Goal: Transaction & Acquisition: Download file/media

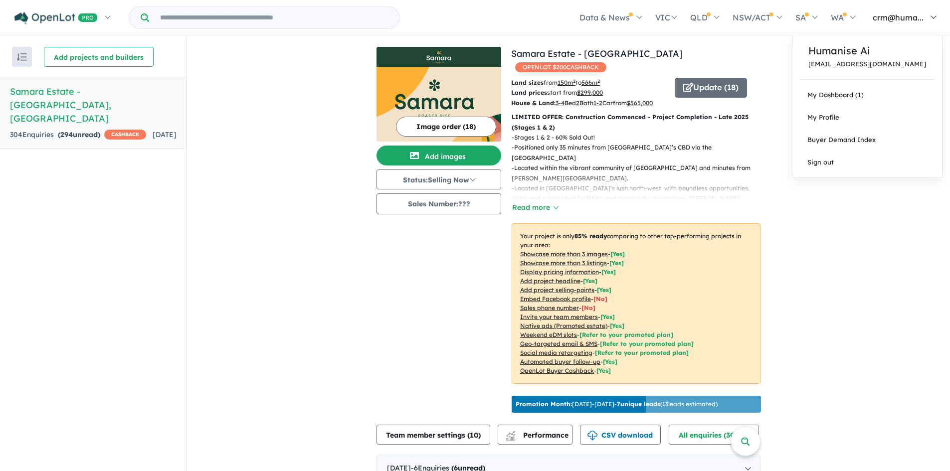
scroll to position [349, 0]
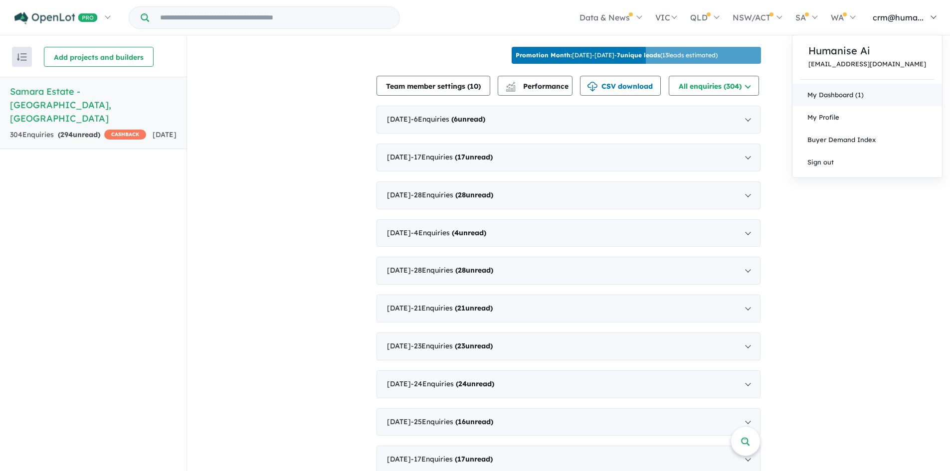
click at [908, 98] on link "My Dashboard (1)" at bounding box center [868, 95] width 150 height 22
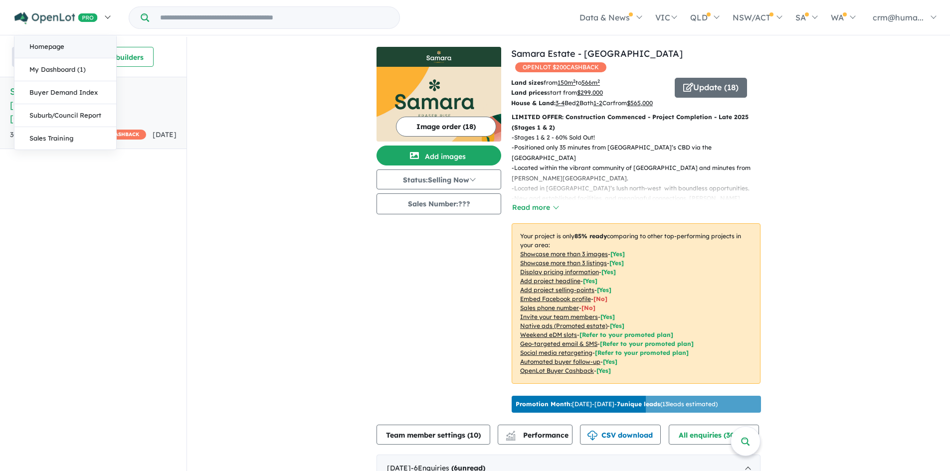
click at [67, 52] on link "Homepage" at bounding box center [65, 46] width 102 height 23
click at [83, 17] on img at bounding box center [55, 18] width 83 height 12
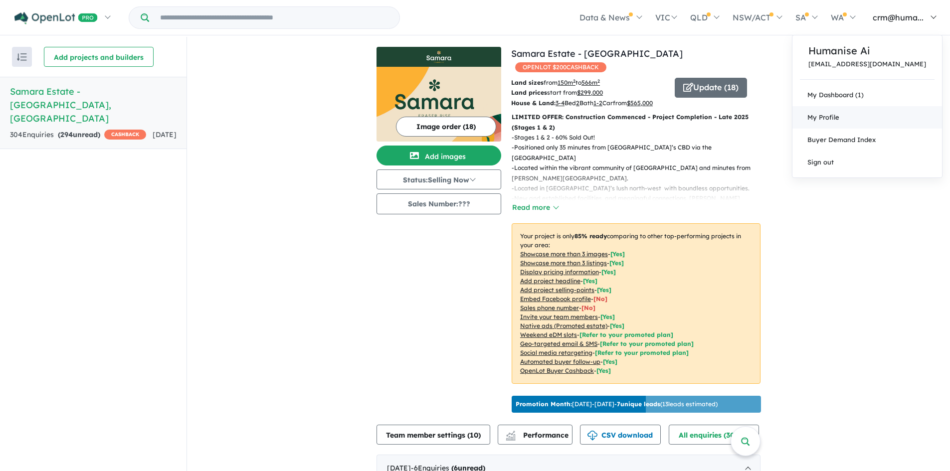
click at [898, 124] on link "My Profile" at bounding box center [868, 117] width 150 height 22
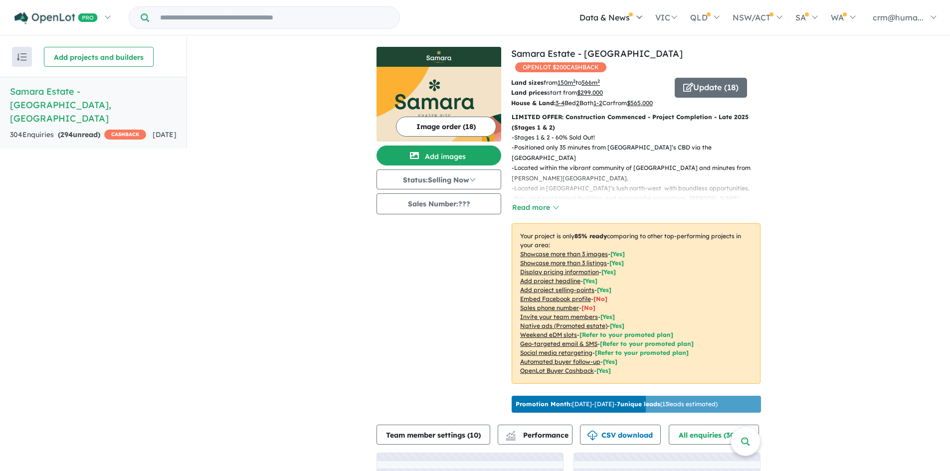
click at [624, 18] on link "Data & News" at bounding box center [610, 17] width 75 height 35
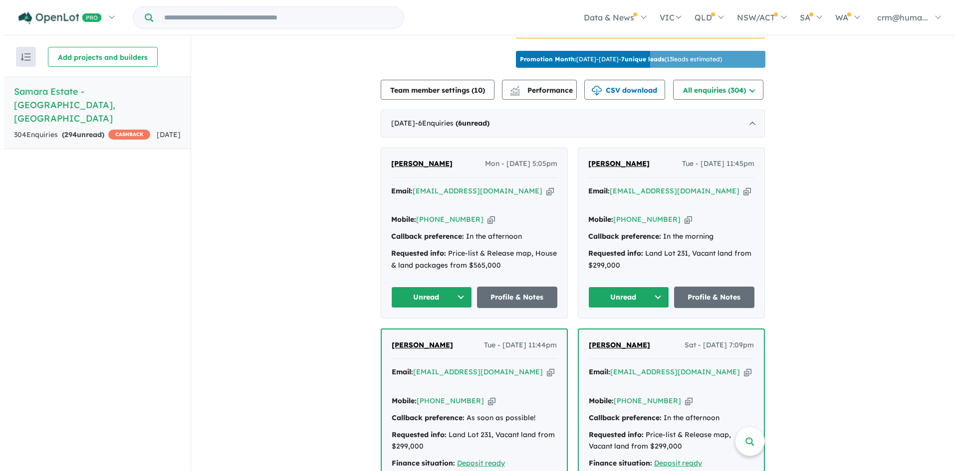
scroll to position [349, 0]
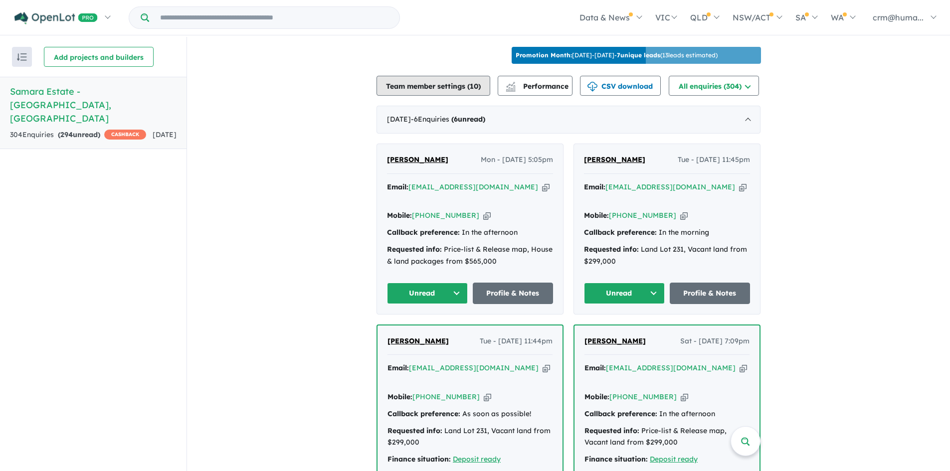
click at [437, 95] on button "Team member settings ( 10 )" at bounding box center [434, 86] width 114 height 20
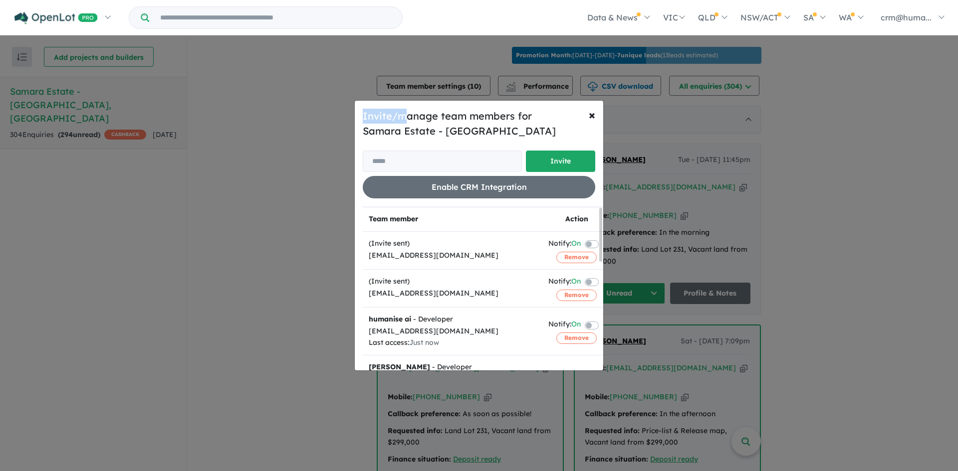
drag, startPoint x: 364, startPoint y: 117, endPoint x: 406, endPoint y: 116, distance: 42.4
click at [406, 116] on h5 "Invite/manage team members for Samara Estate - Fraser Rise" at bounding box center [479, 124] width 232 height 30
drag, startPoint x: 405, startPoint y: 135, endPoint x: 442, endPoint y: 135, distance: 37.4
click at [441, 135] on h5 "Invite/manage team members for Samara Estate - Fraser Rise" at bounding box center [479, 124] width 232 height 30
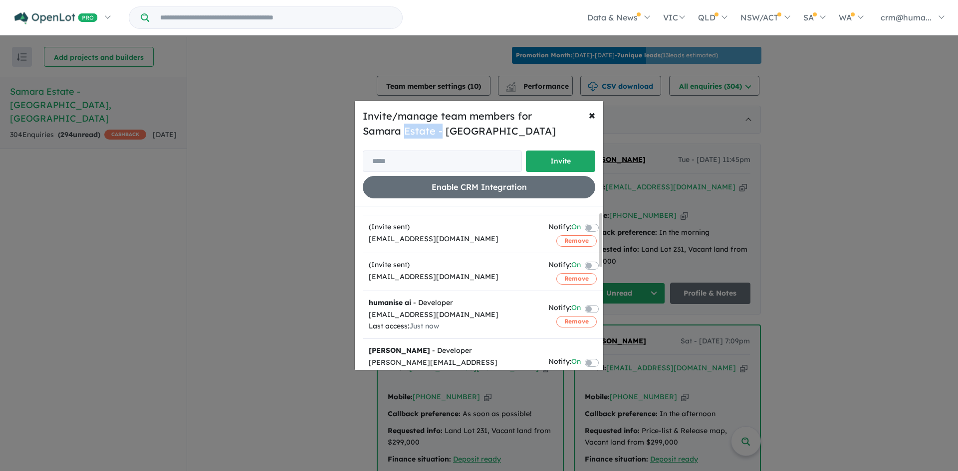
scroll to position [0, 0]
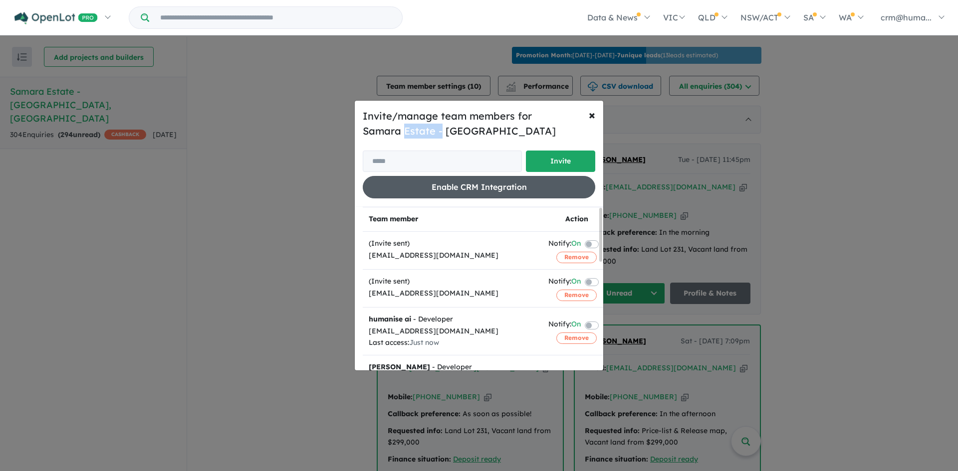
click at [467, 187] on button "Enable CRM Integration" at bounding box center [479, 187] width 232 height 22
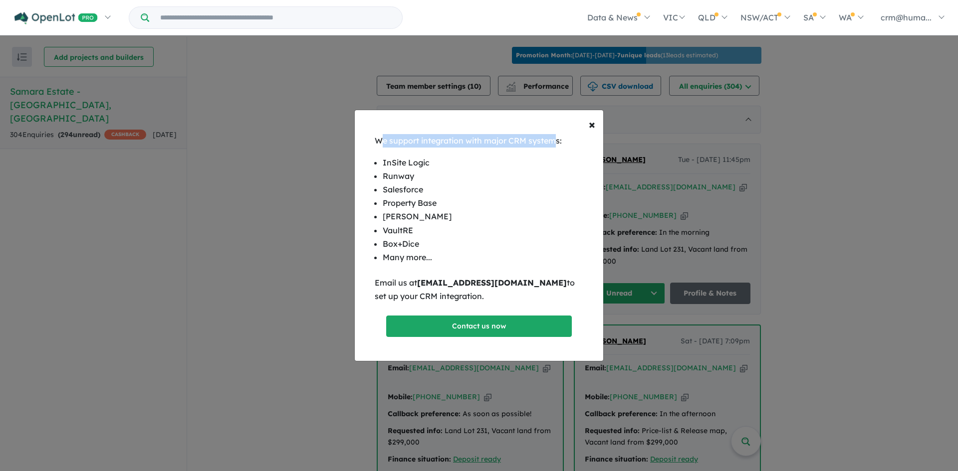
drag, startPoint x: 384, startPoint y: 144, endPoint x: 555, endPoint y: 141, distance: 171.1
click at [555, 141] on p "We support integration with major CRM systems:" at bounding box center [479, 140] width 208 height 13
click at [592, 120] on span "×" at bounding box center [592, 124] width 6 height 15
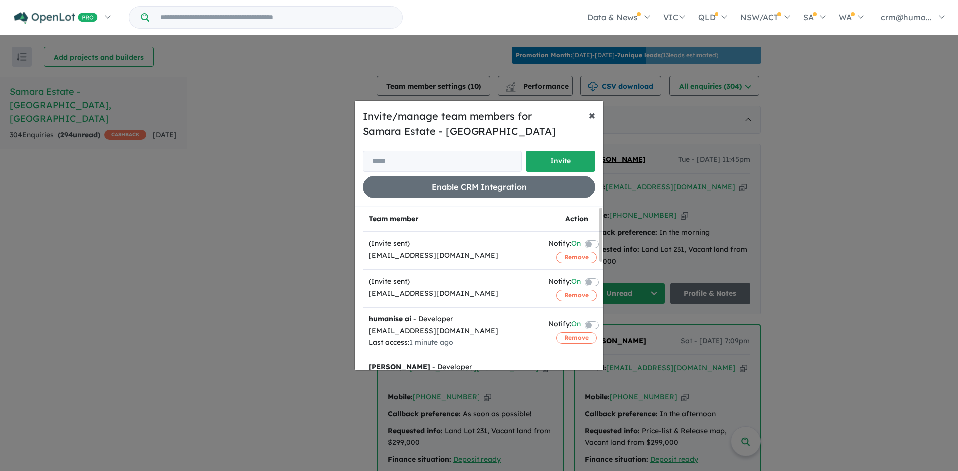
click at [592, 111] on span "×" at bounding box center [592, 114] width 6 height 15
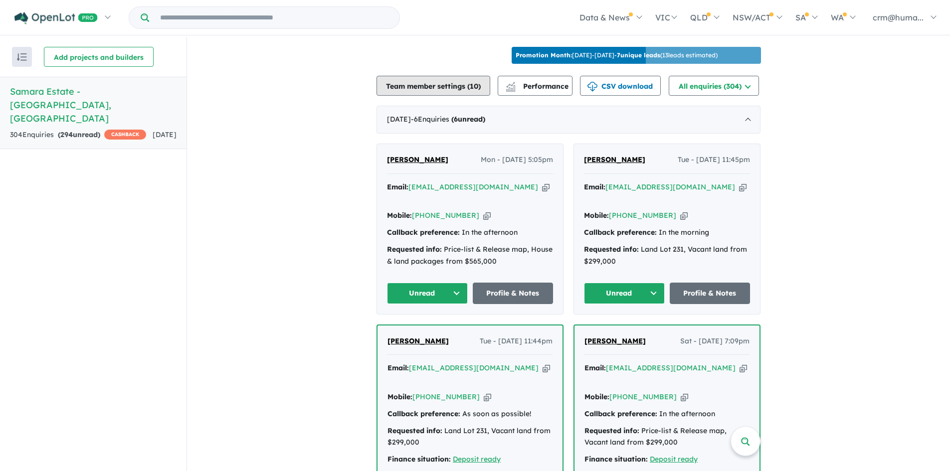
click at [471, 96] on button "Team member settings ( 10 )" at bounding box center [434, 86] width 114 height 20
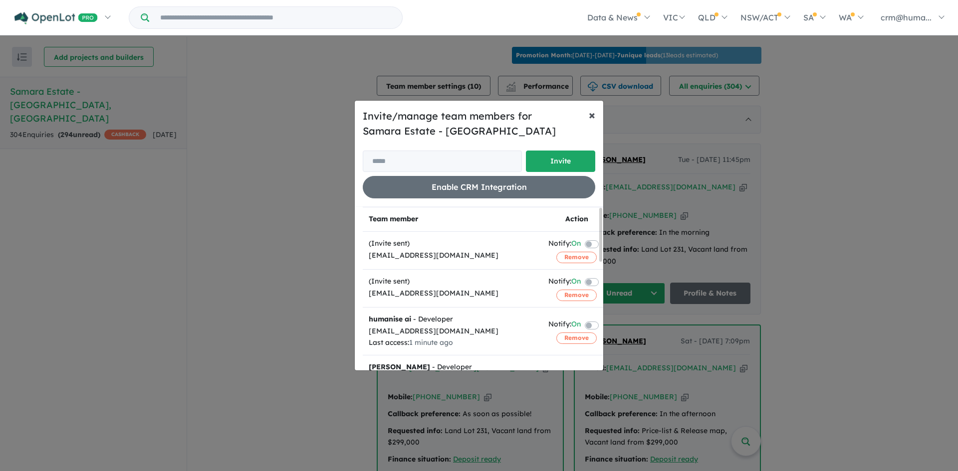
click at [589, 120] on span "×" at bounding box center [592, 114] width 6 height 15
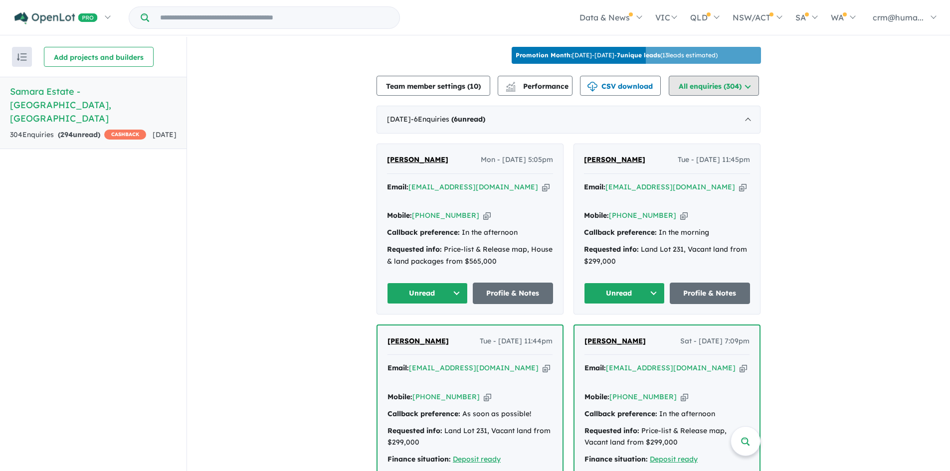
click at [728, 89] on button "All enquiries ( 304 )" at bounding box center [714, 86] width 90 height 20
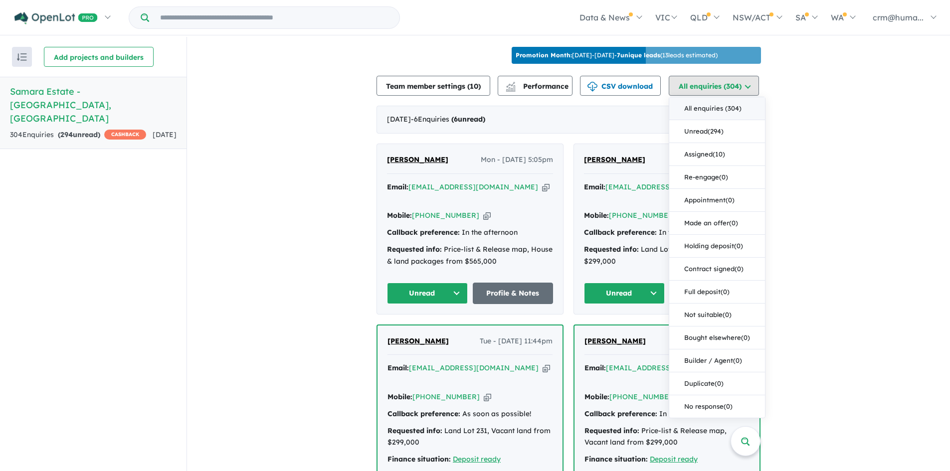
click at [728, 89] on button "All enquiries ( 304 )" at bounding box center [714, 86] width 90 height 20
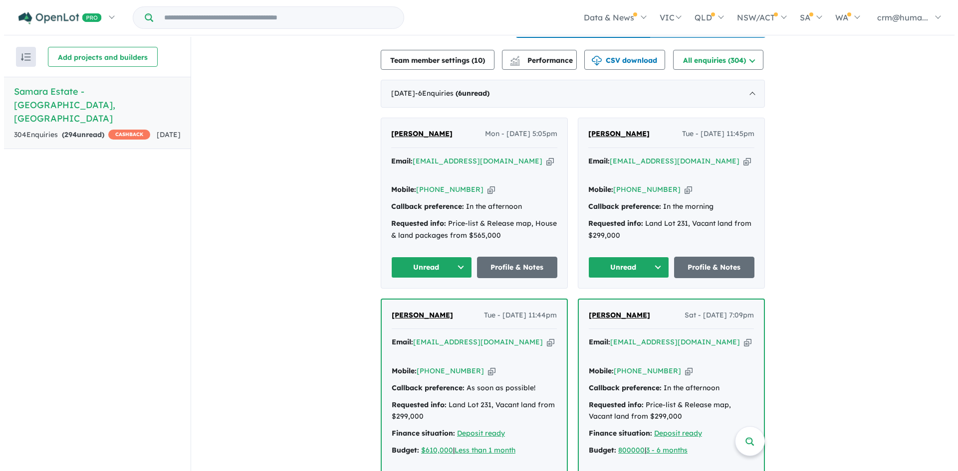
scroll to position [265, 0]
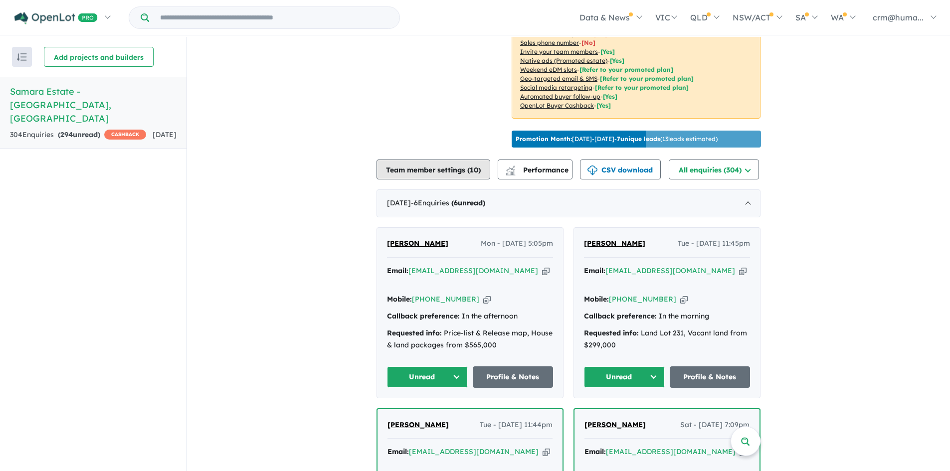
click at [433, 171] on button "Team member settings ( 10 )" at bounding box center [434, 170] width 114 height 20
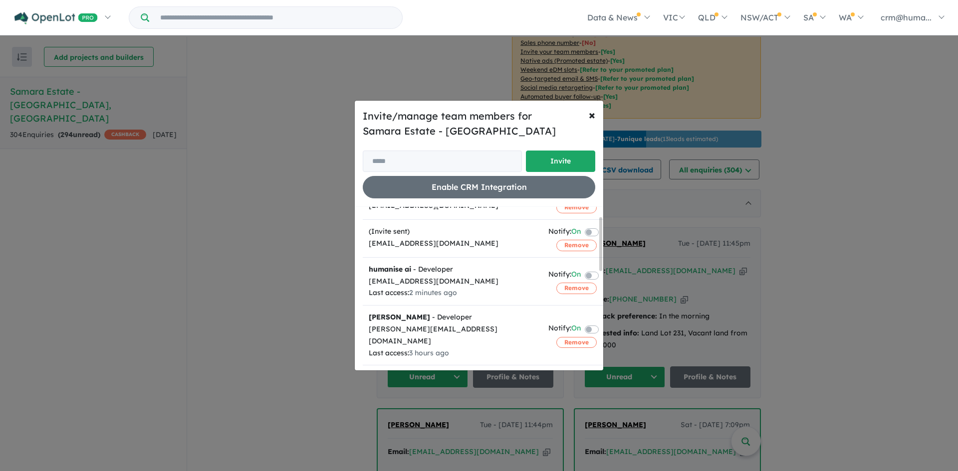
scroll to position [0, 0]
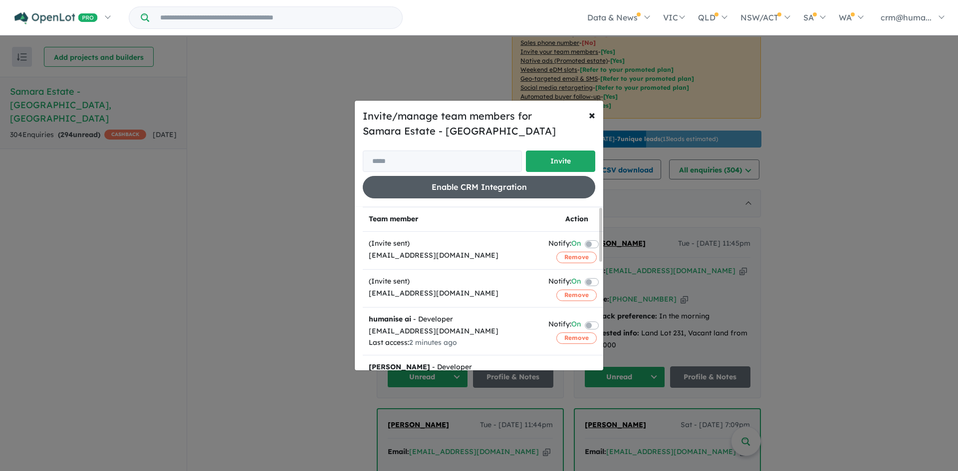
click at [451, 190] on button "Enable CRM Integration" at bounding box center [479, 187] width 232 height 22
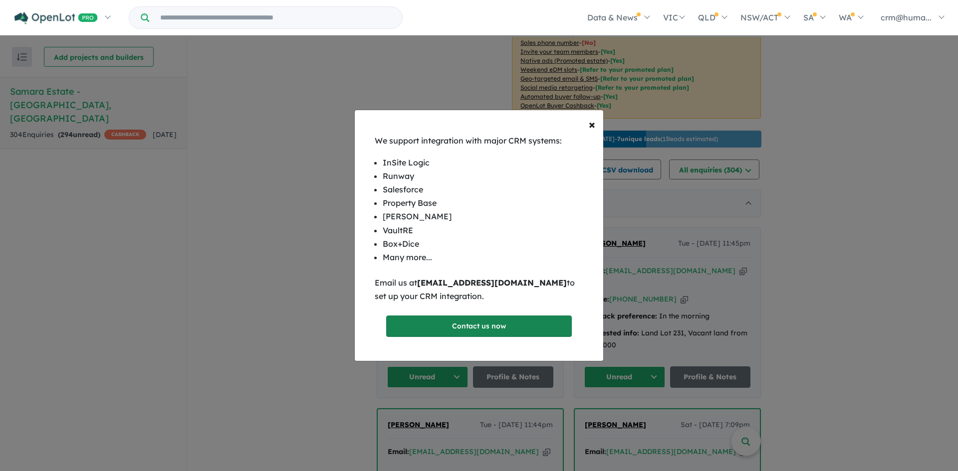
click at [452, 320] on link "Contact us now" at bounding box center [479, 326] width 186 height 21
click at [597, 127] on button "× Close" at bounding box center [592, 124] width 22 height 28
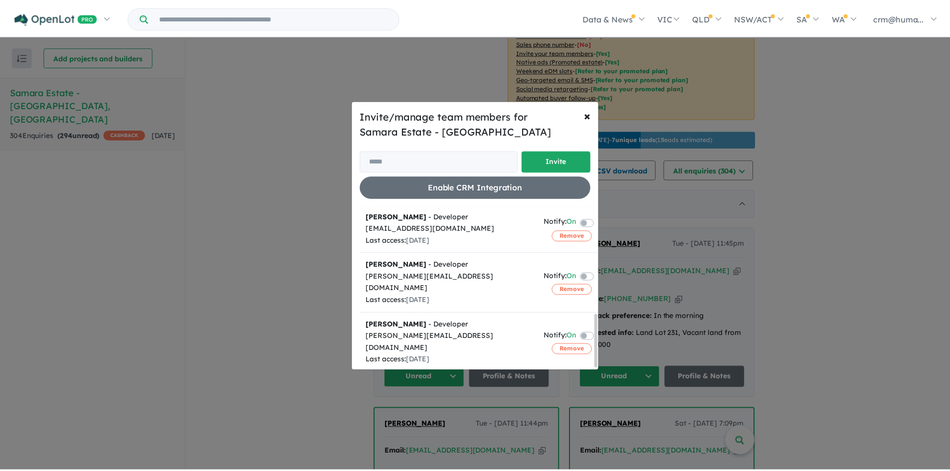
scroll to position [329, 0]
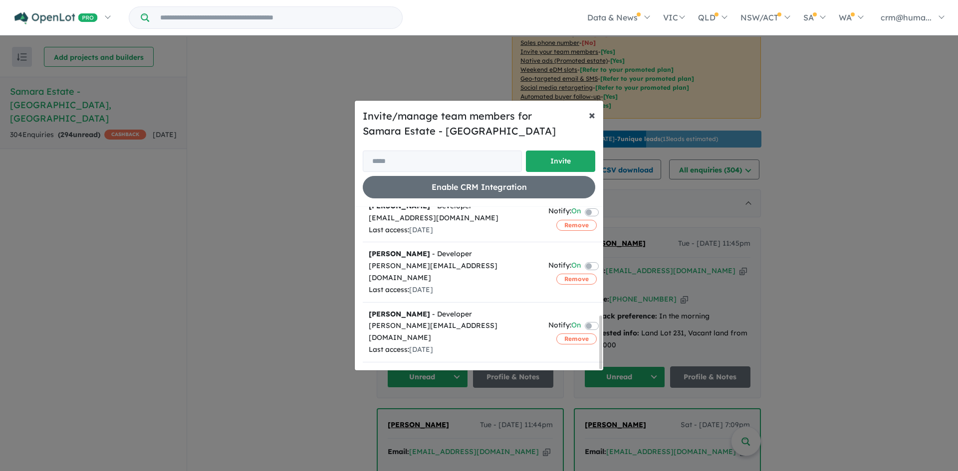
click at [592, 111] on span "×" at bounding box center [592, 114] width 6 height 15
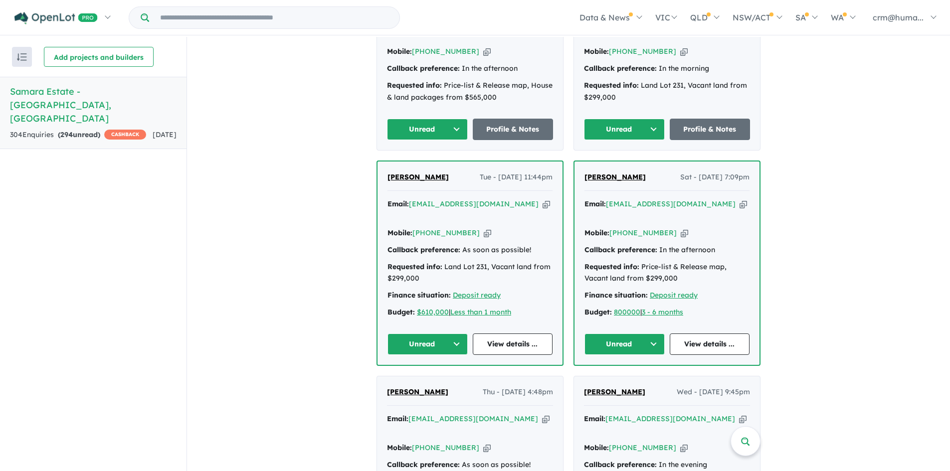
scroll to position [515, 0]
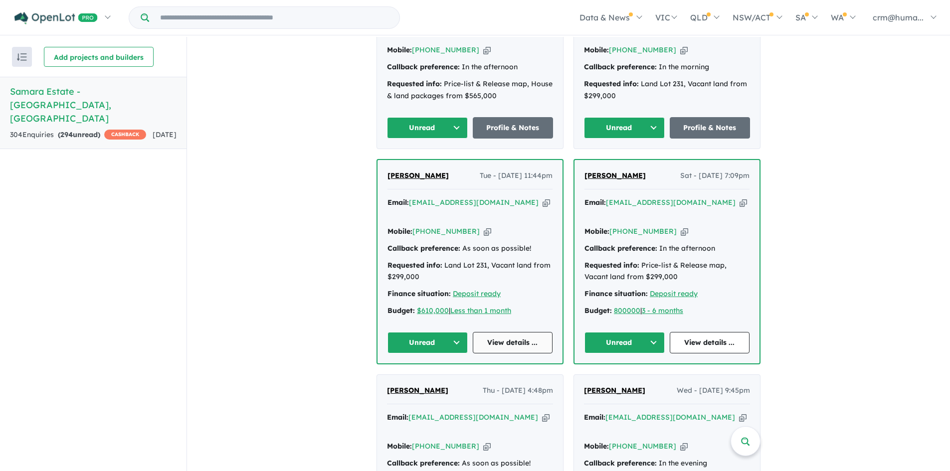
click at [519, 332] on link "View details ..." at bounding box center [513, 342] width 80 height 21
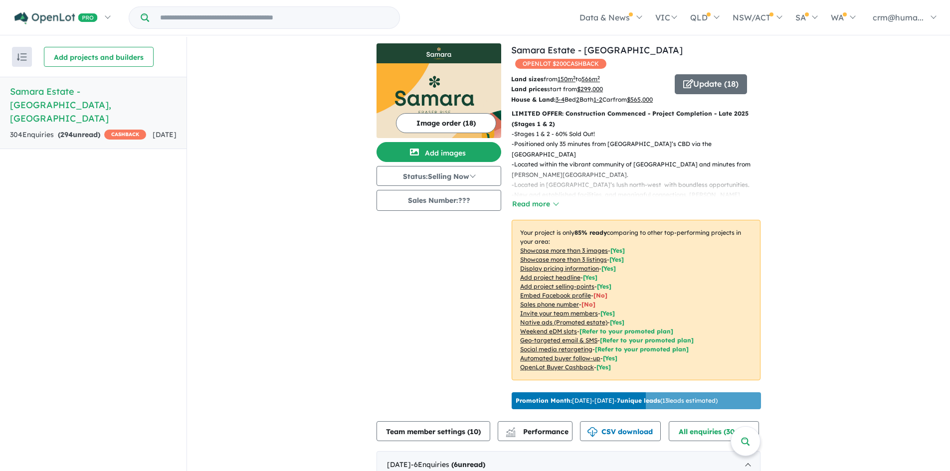
scroll to position [0, 0]
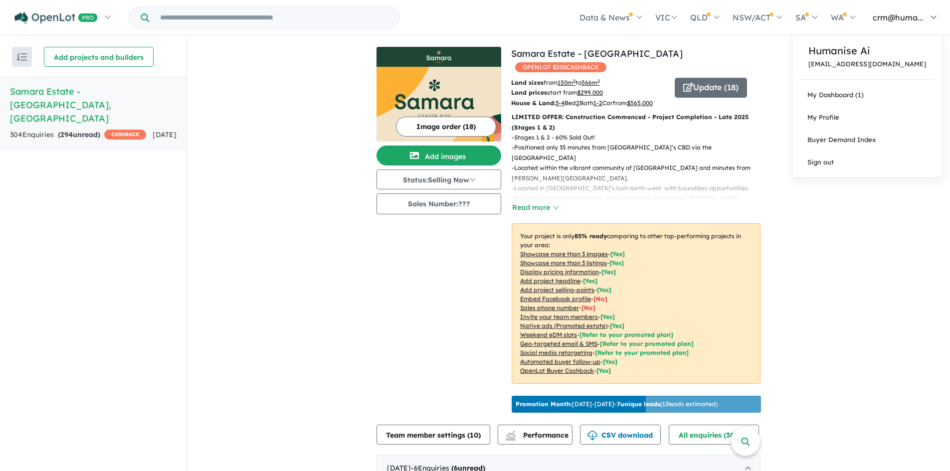
click at [915, 15] on span "crm@huma..." at bounding box center [898, 17] width 51 height 10
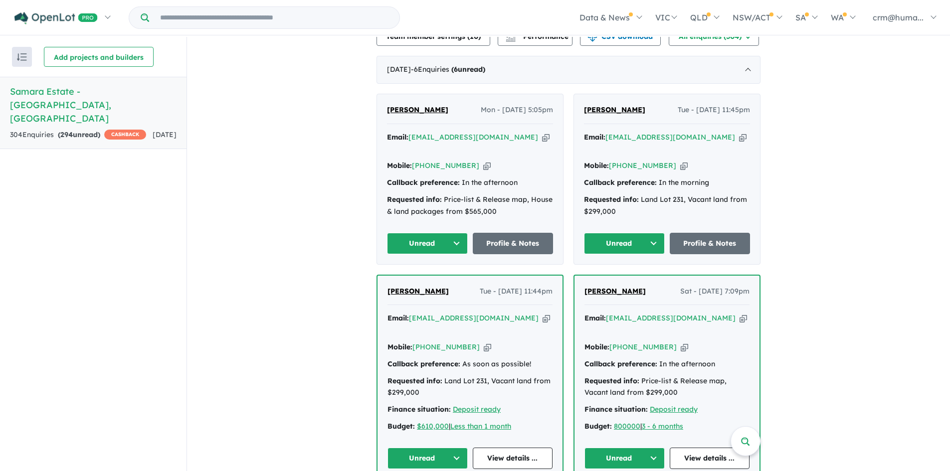
scroll to position [249, 0]
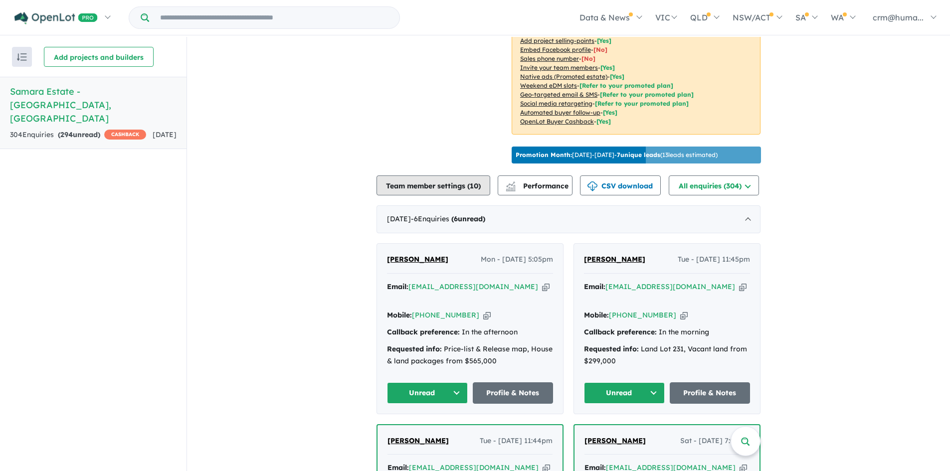
click at [454, 196] on button "Team member settings ( 10 )" at bounding box center [434, 186] width 114 height 20
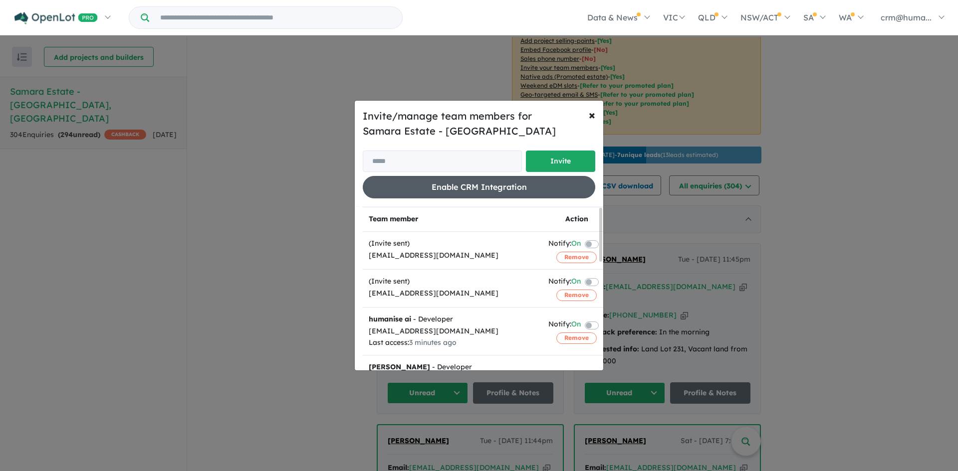
click at [437, 187] on button "Enable CRM Integration" at bounding box center [479, 187] width 232 height 22
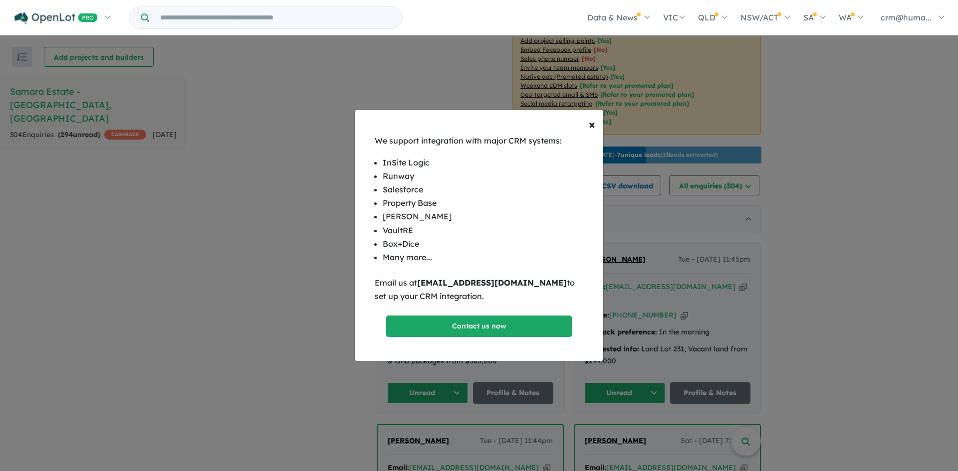
click at [395, 296] on p "Email us at support@openlot.com.au to set up your CRM integration." at bounding box center [479, 289] width 208 height 27
click at [596, 122] on button "× Close" at bounding box center [592, 124] width 22 height 28
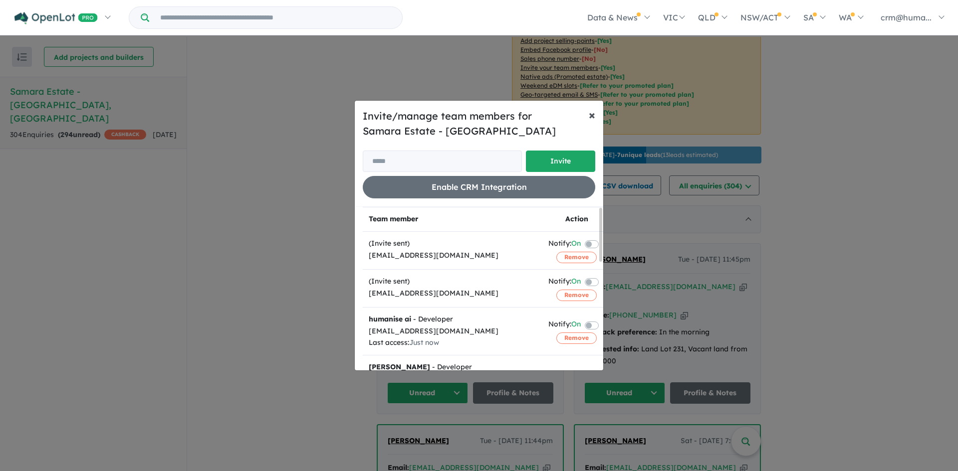
click at [582, 120] on button "× Close" at bounding box center [592, 115] width 22 height 28
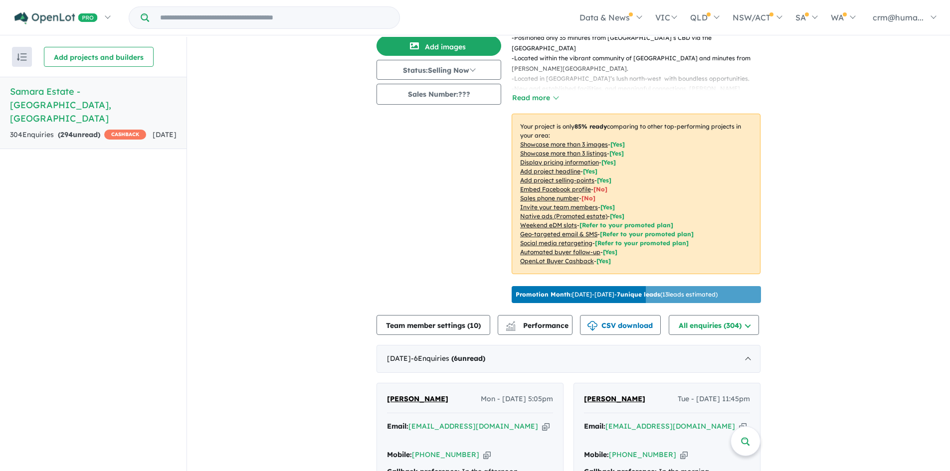
scroll to position [0, 0]
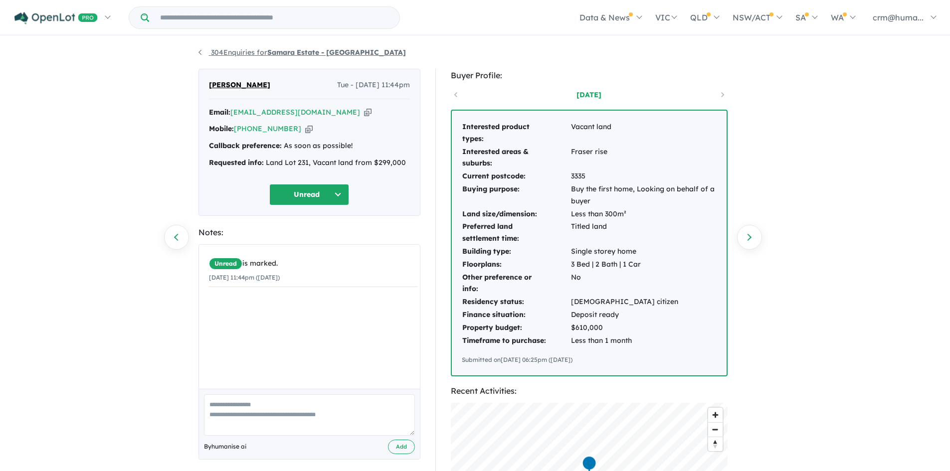
click at [200, 50] on link "304 Enquiries for Samara Estate - Fraser Rise" at bounding box center [303, 52] width 208 height 9
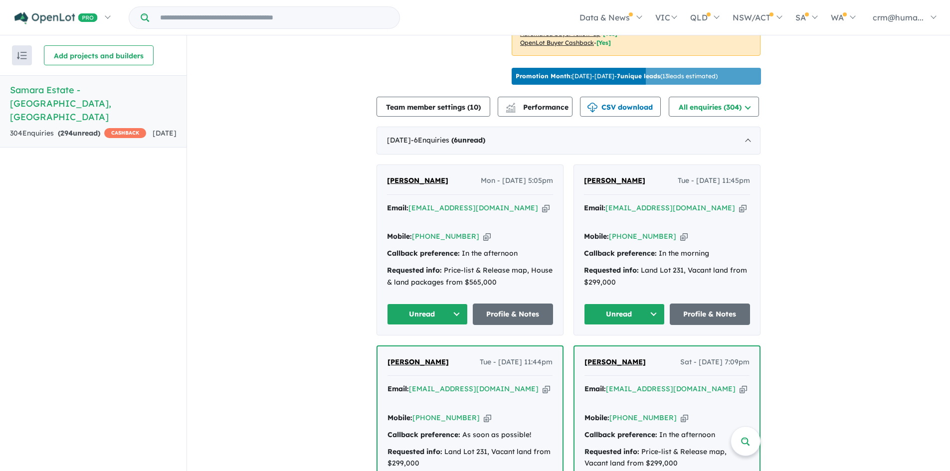
scroll to position [358, 0]
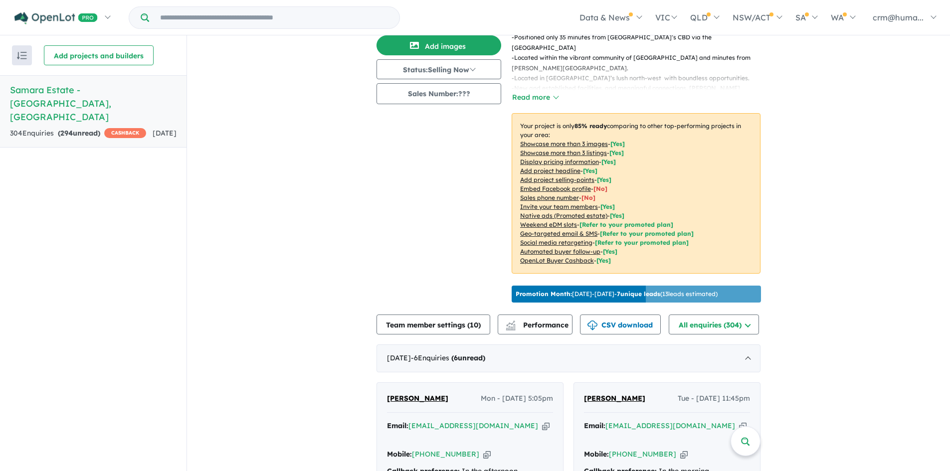
drag, startPoint x: 462, startPoint y: 324, endPoint x: 483, endPoint y: 314, distance: 22.5
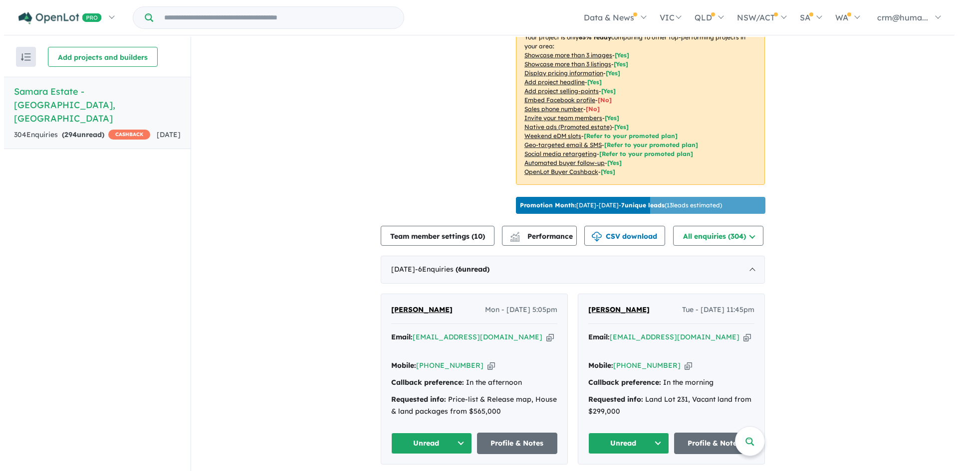
scroll to position [200, 0]
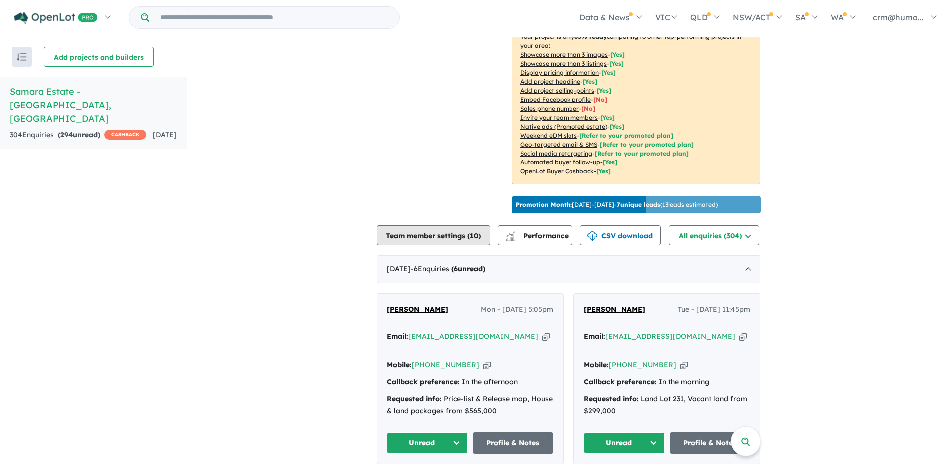
click at [414, 245] on button "Team member settings ( 10 )" at bounding box center [434, 235] width 114 height 20
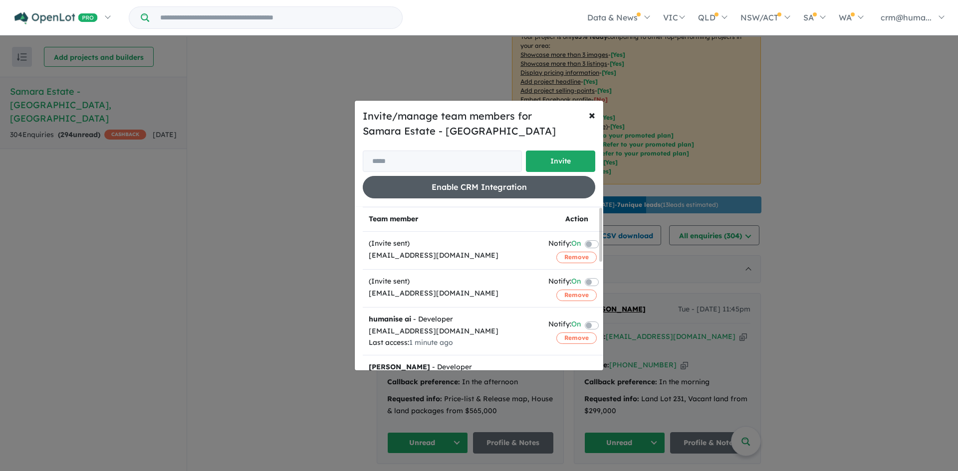
click at [484, 189] on button "Enable CRM Integration" at bounding box center [479, 187] width 232 height 22
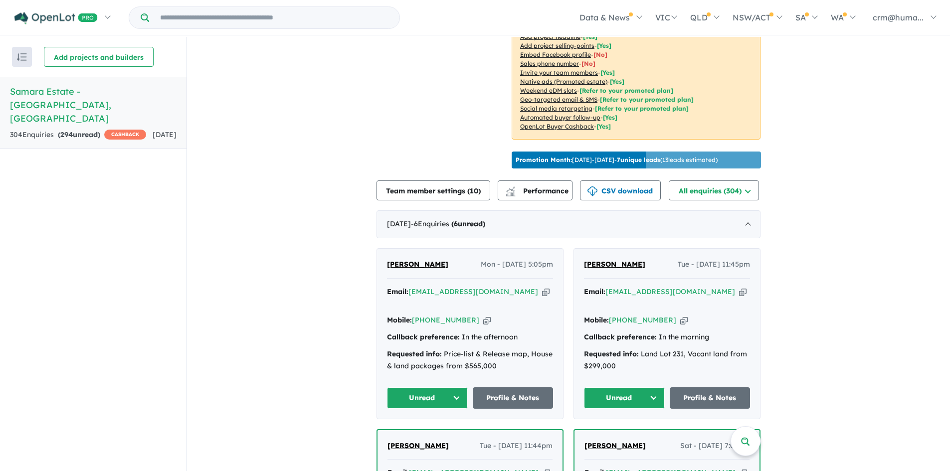
scroll to position [258, 0]
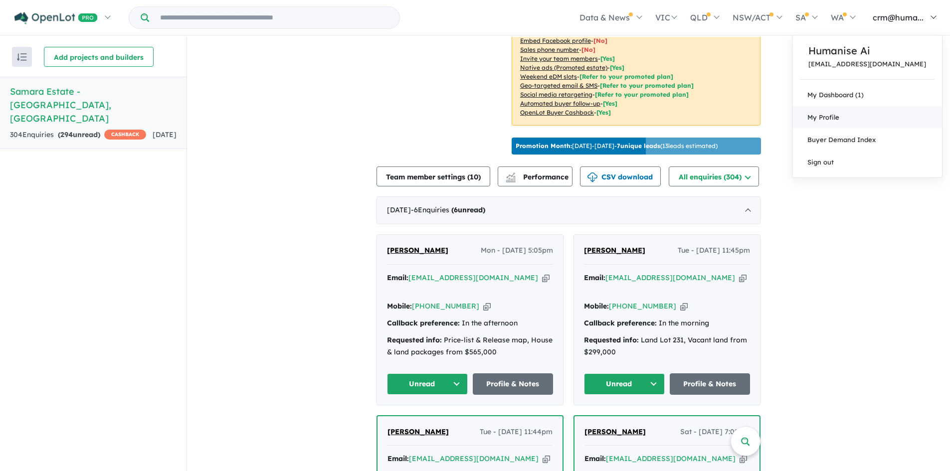
click at [839, 117] on span "My Profile" at bounding box center [824, 117] width 32 height 8
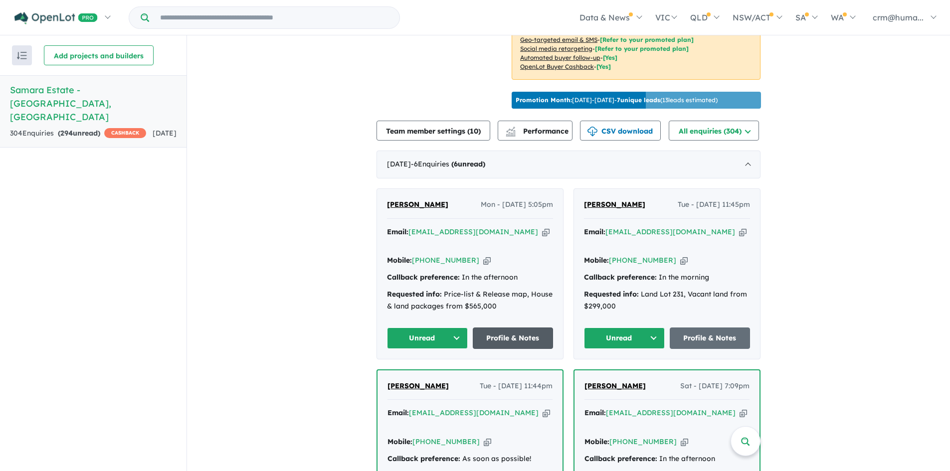
scroll to position [358, 0]
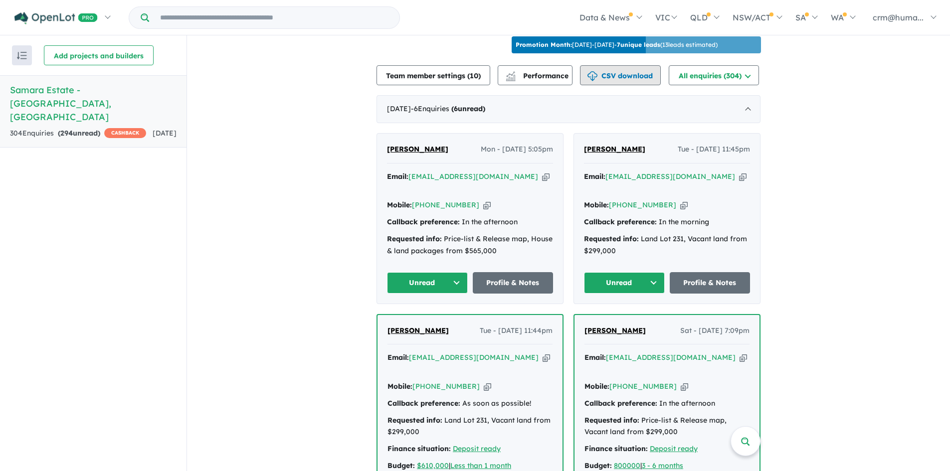
click at [613, 77] on button "CSV download" at bounding box center [620, 75] width 81 height 20
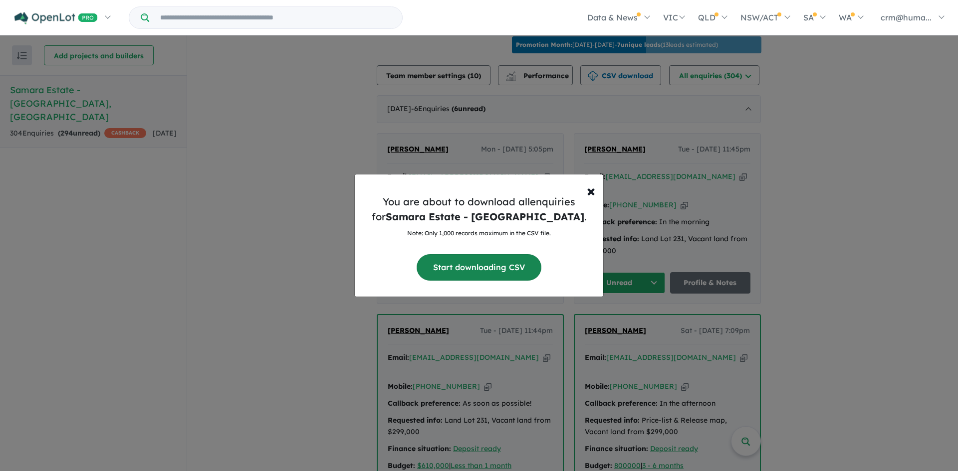
click at [489, 271] on button "Start downloading CSV" at bounding box center [478, 267] width 125 height 26
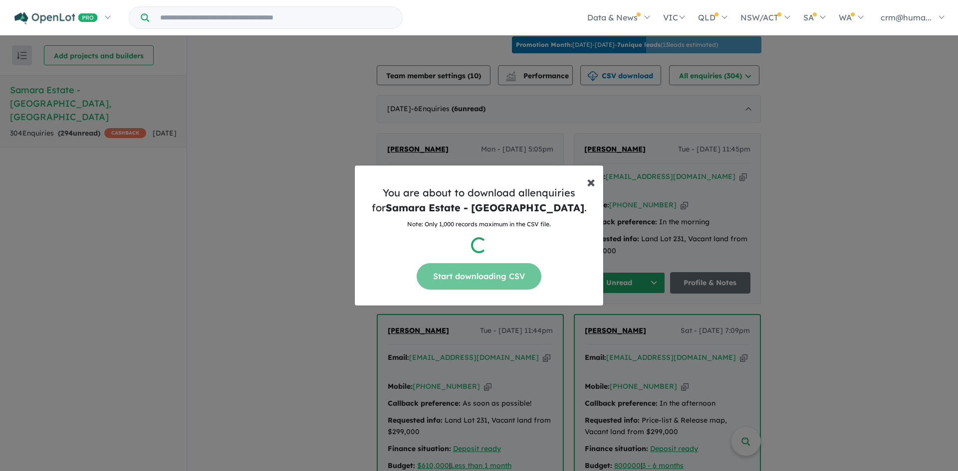
click at [594, 180] on span "×" at bounding box center [591, 182] width 8 height 20
